Goal: Task Accomplishment & Management: Complete application form

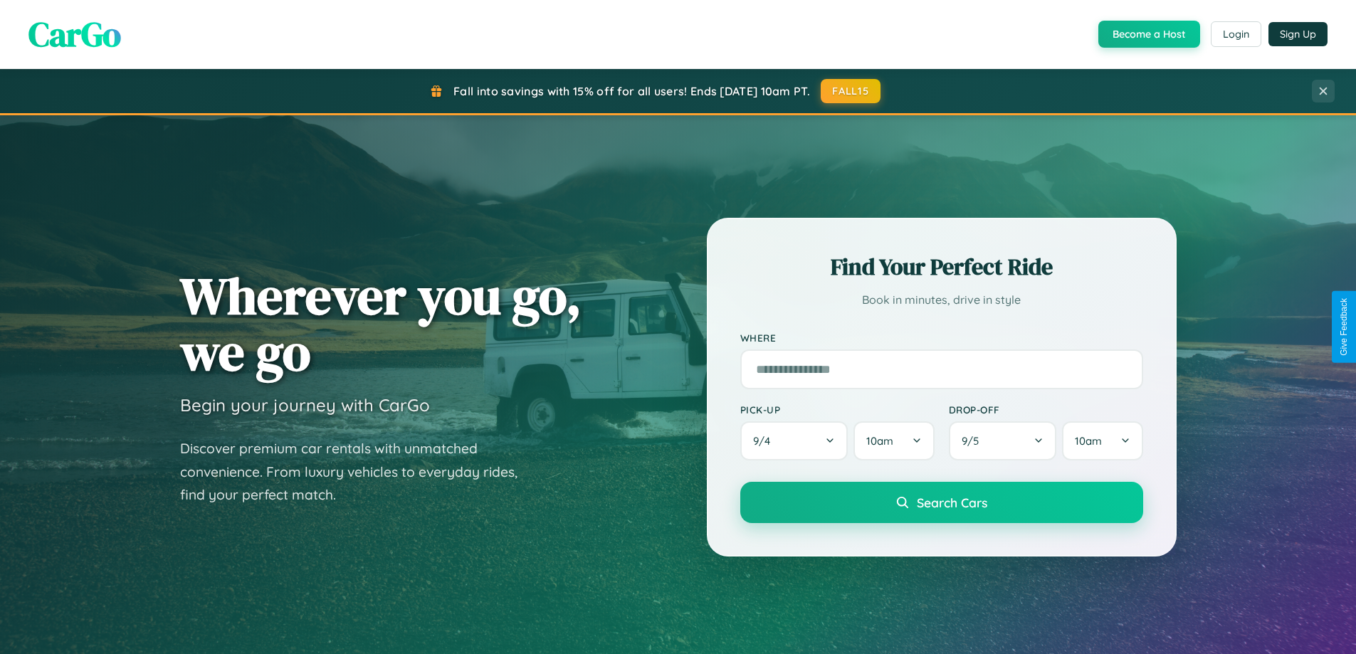
scroll to position [2739, 0]
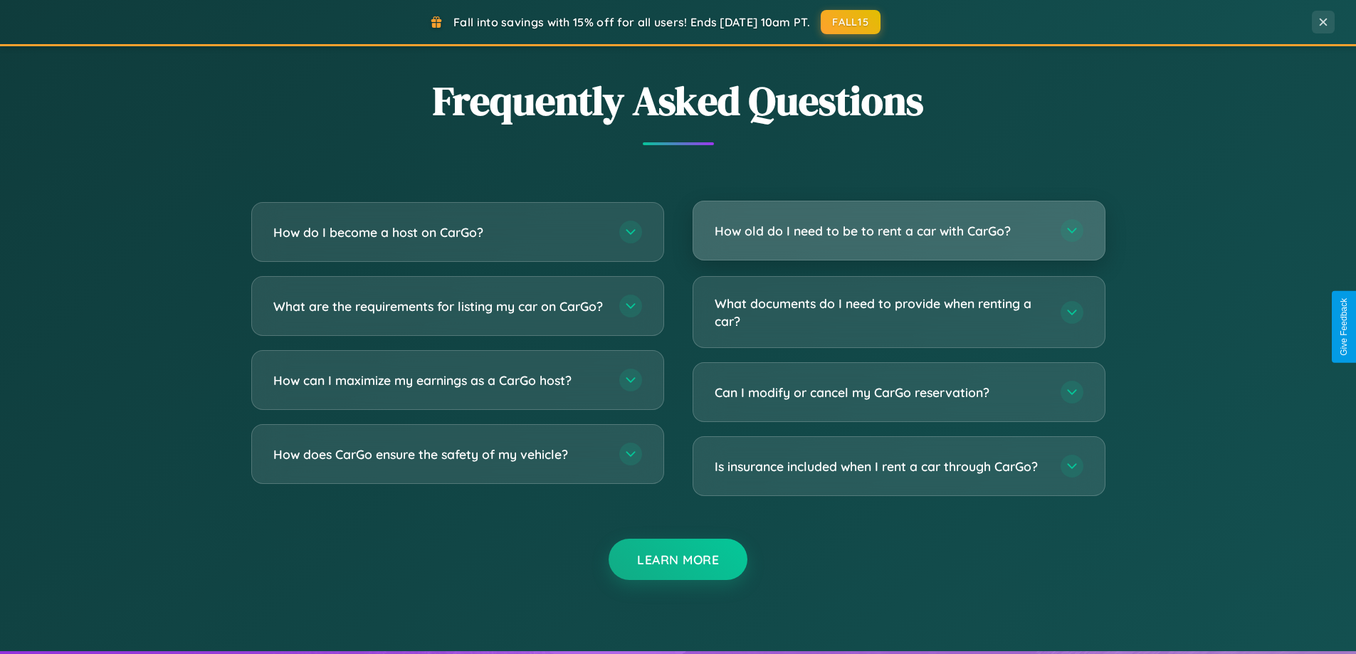
click at [898, 231] on h3 "How old do I need to be to rent a car with CarGo?" at bounding box center [881, 231] width 332 height 18
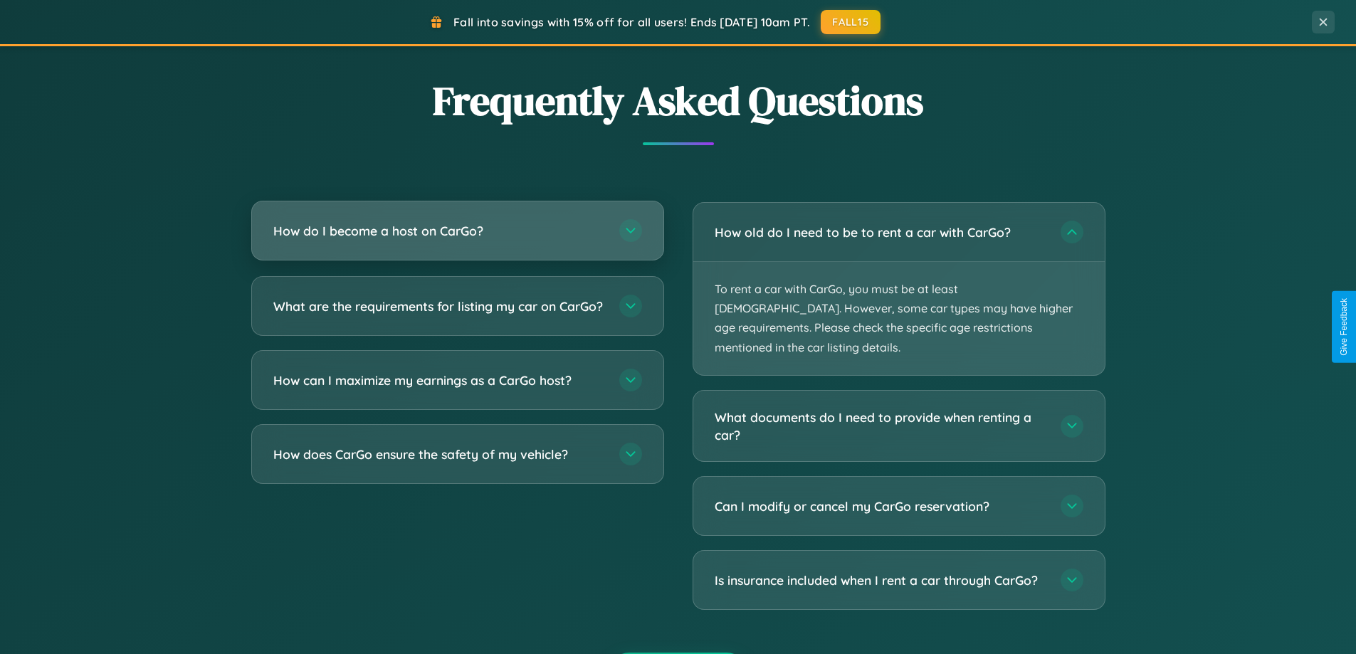
click at [457, 231] on h3 "How do I become a host on CarGo?" at bounding box center [439, 231] width 332 height 18
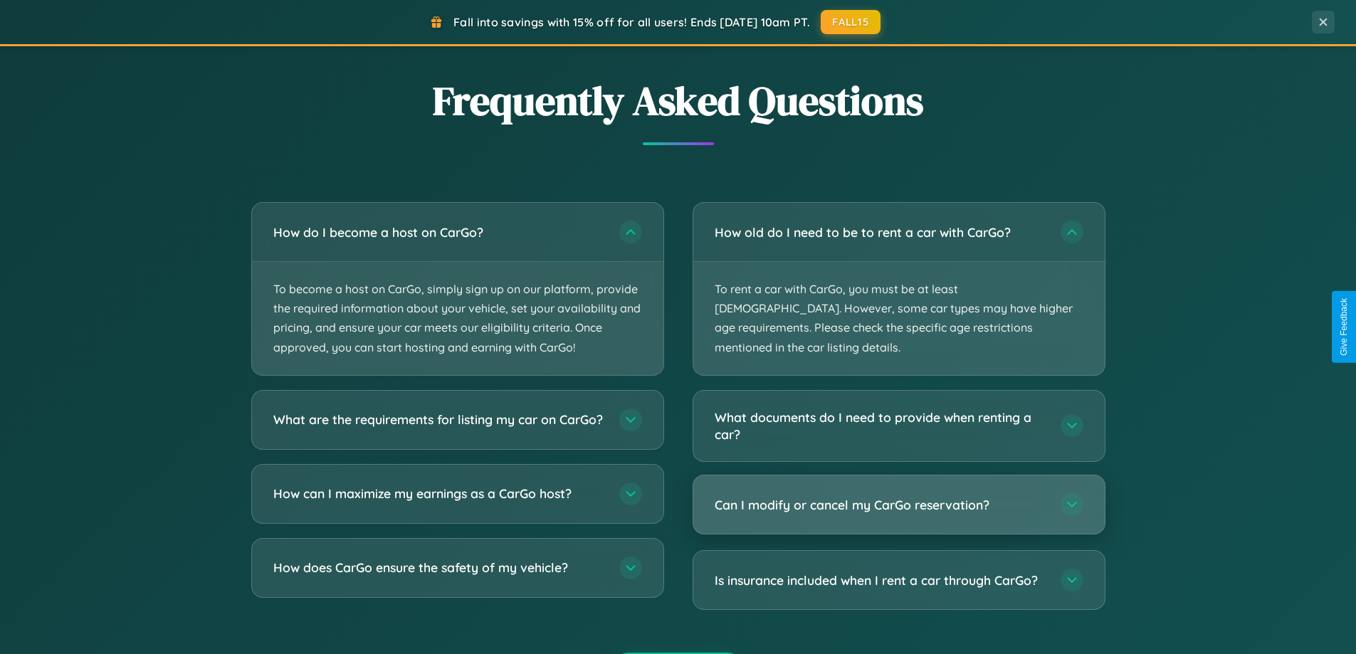
click at [898, 496] on h3 "Can I modify or cancel my CarGo reservation?" at bounding box center [881, 505] width 332 height 18
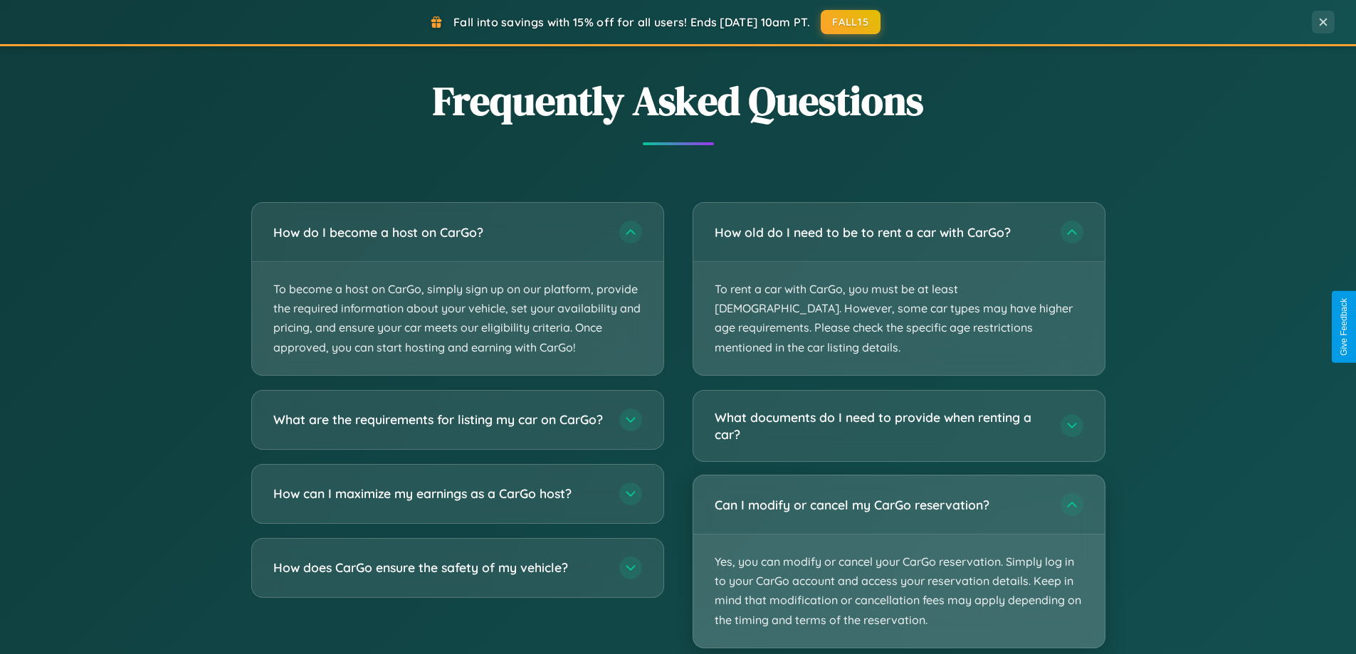
click at [898, 542] on p "Yes, you can modify or cancel your CarGo reservation. Simply log in to your Car…" at bounding box center [898, 591] width 411 height 113
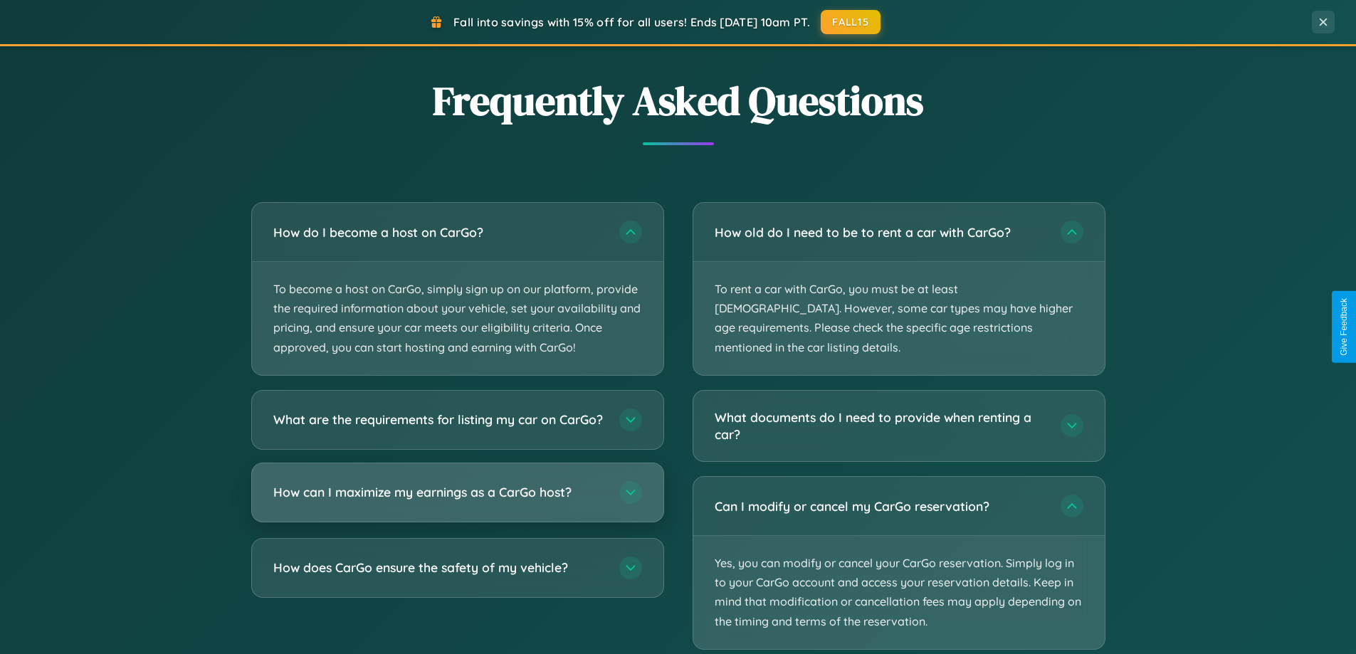
click at [457, 501] on h3 "How can I maximize my earnings as a CarGo host?" at bounding box center [439, 492] width 332 height 18
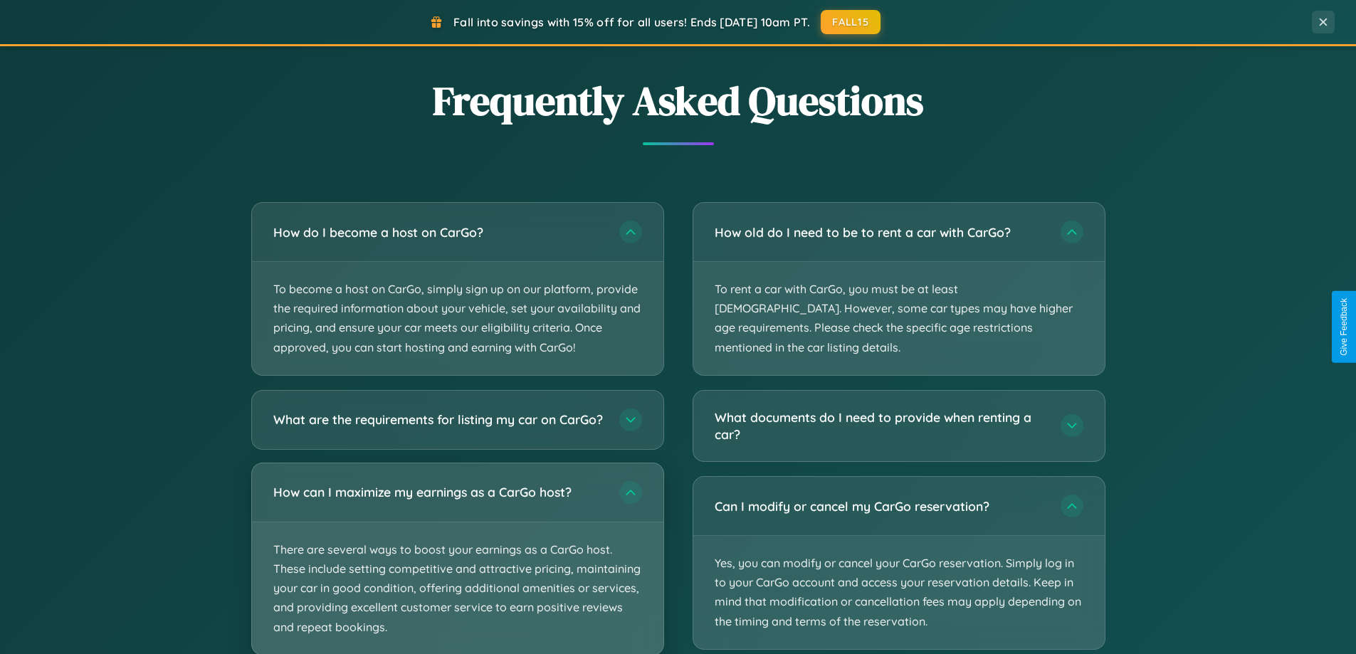
click at [457, 564] on p "There are several ways to boost your earnings as a CarGo host. These include se…" at bounding box center [457, 588] width 411 height 132
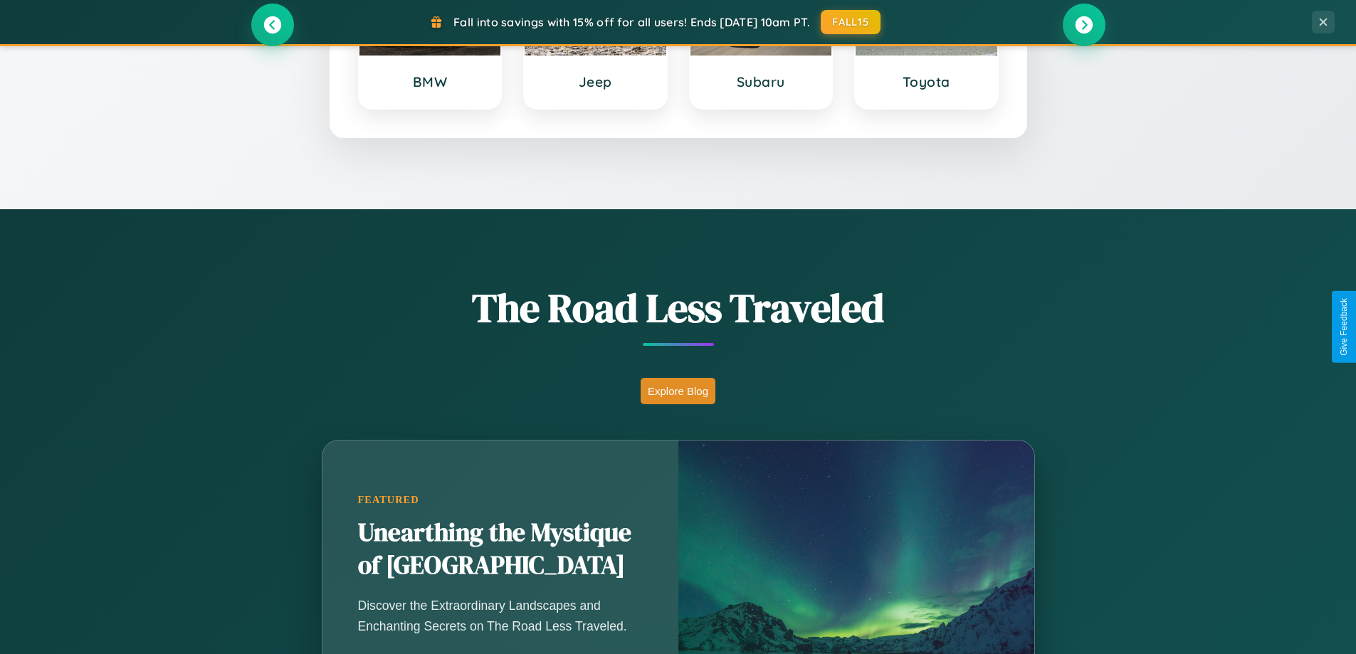
scroll to position [614, 0]
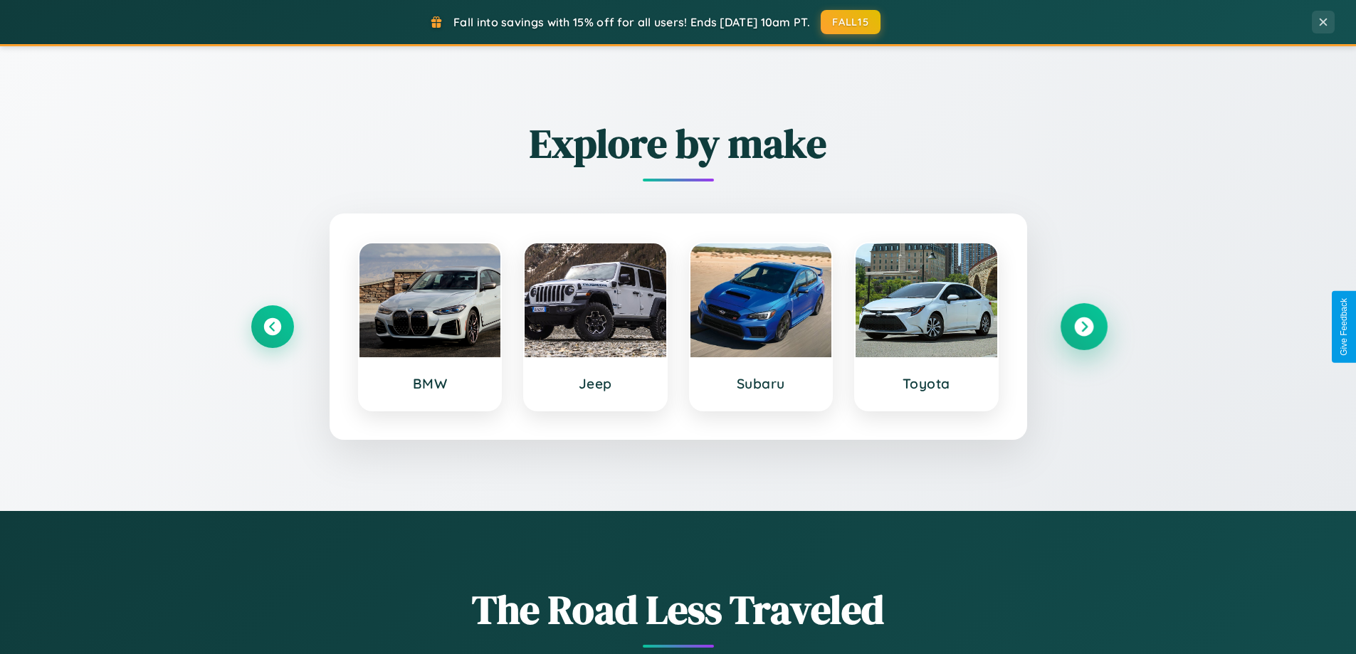
click at [1083, 327] on icon at bounding box center [1083, 326] width 19 height 19
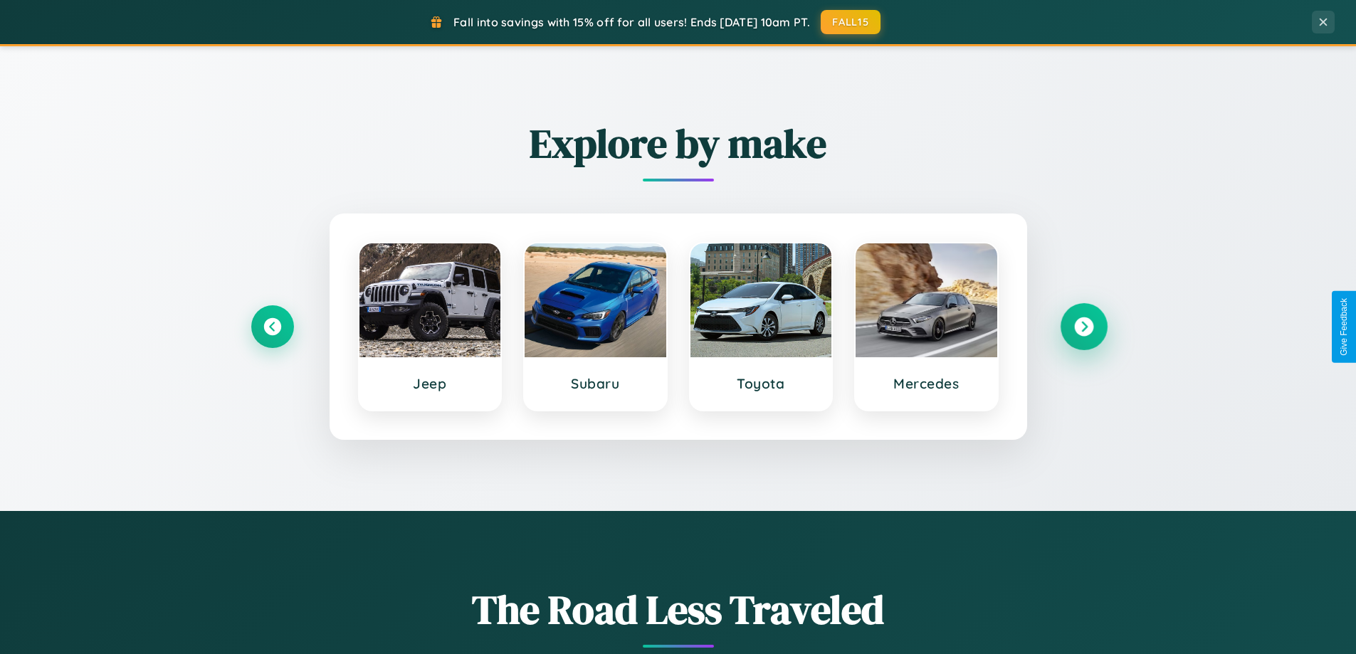
click at [1083, 327] on icon at bounding box center [1083, 326] width 19 height 19
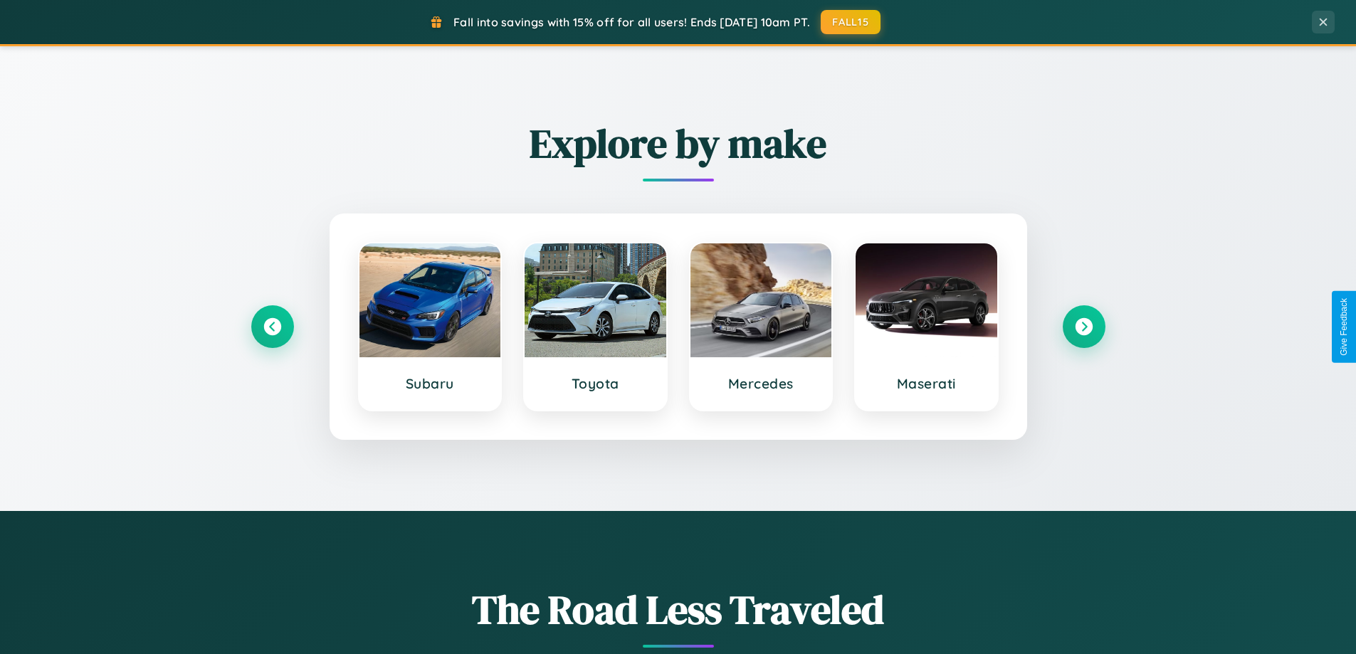
scroll to position [0, 0]
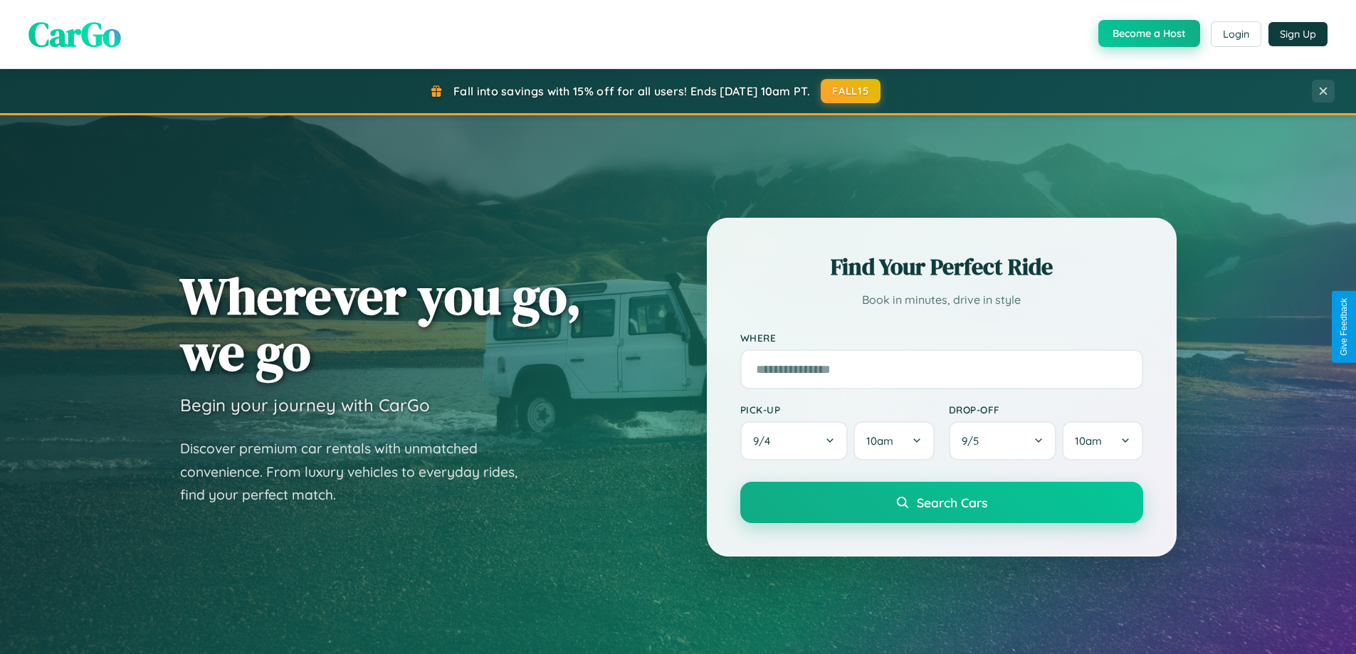
click at [1147, 33] on button "Become a Host" at bounding box center [1149, 33] width 102 height 27
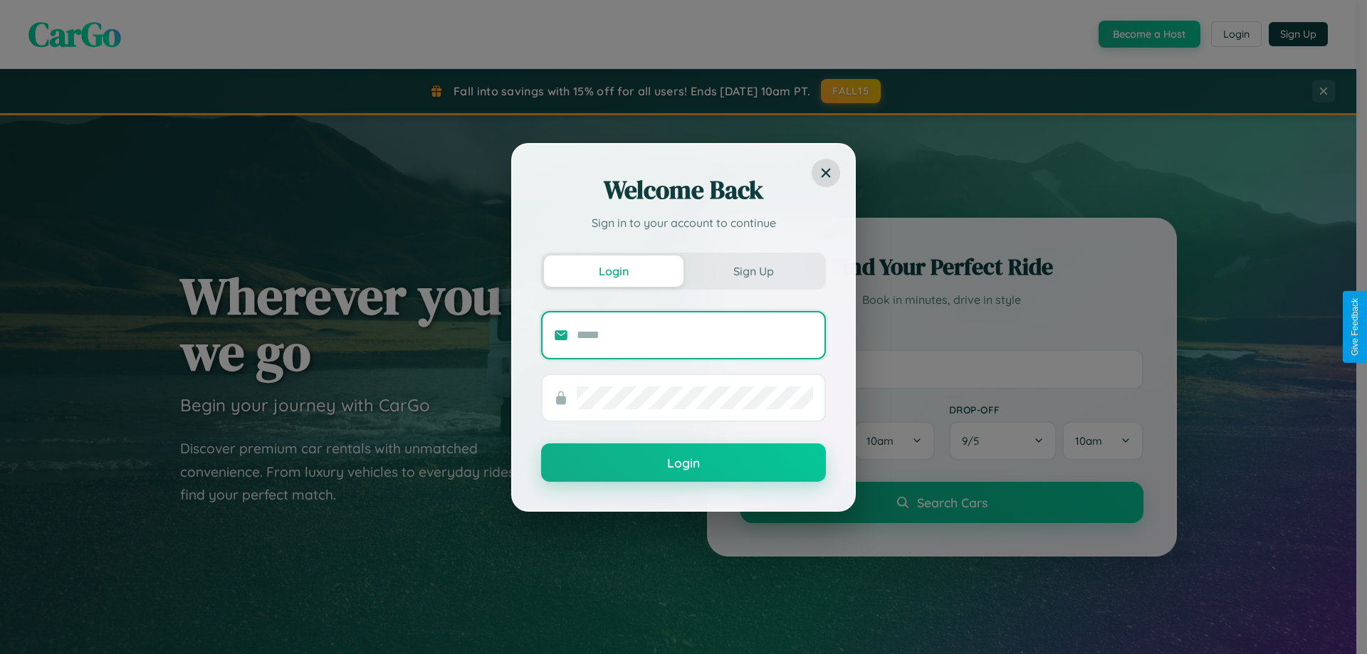
click at [695, 335] on input "text" at bounding box center [695, 335] width 236 height 23
type input "**********"
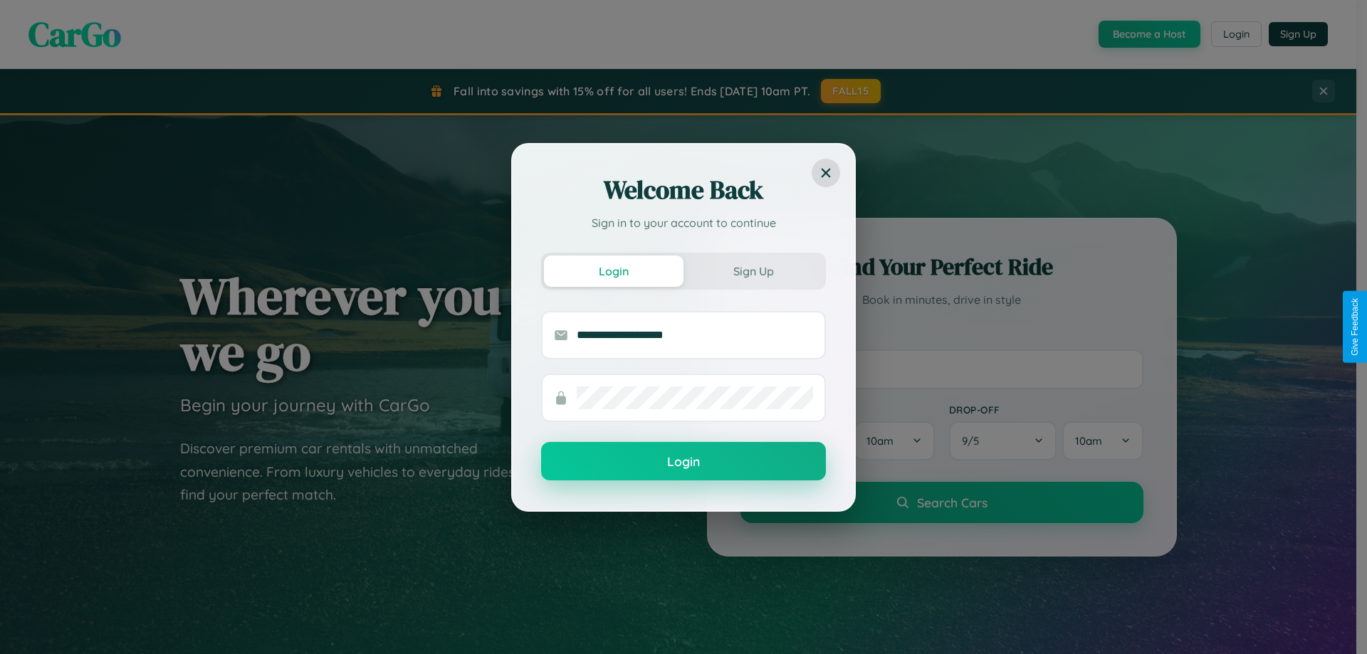
click at [683, 462] on button "Login" at bounding box center [683, 461] width 285 height 38
